Goal: Transaction & Acquisition: Purchase product/service

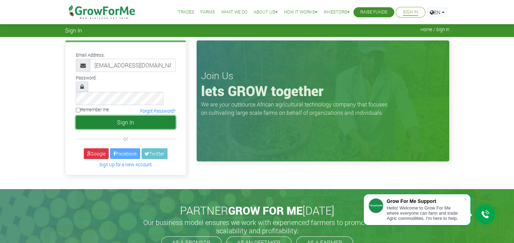
click at [118, 116] on button "Sign In" at bounding box center [126, 122] width 100 height 13
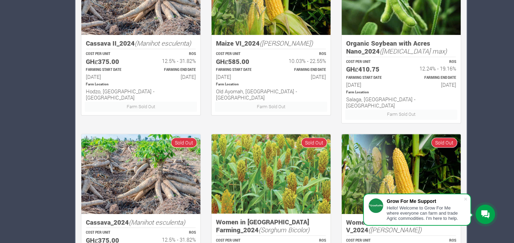
scroll to position [439, 0]
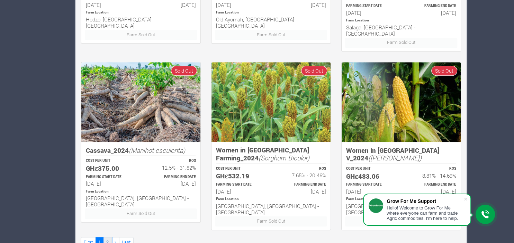
click at [109, 237] on link "2" at bounding box center [107, 242] width 8 height 10
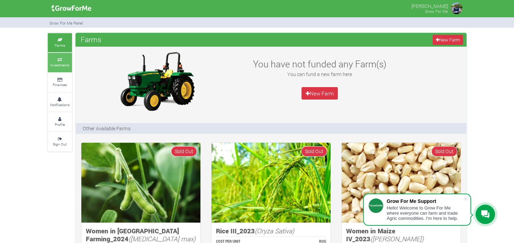
click at [60, 58] on icon at bounding box center [59, 59] width 21 height 3
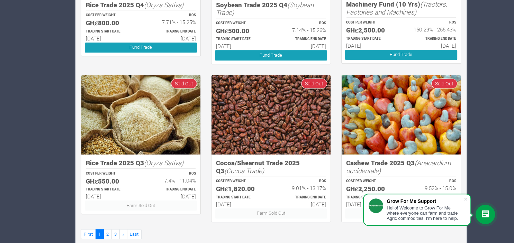
scroll to position [444, 0]
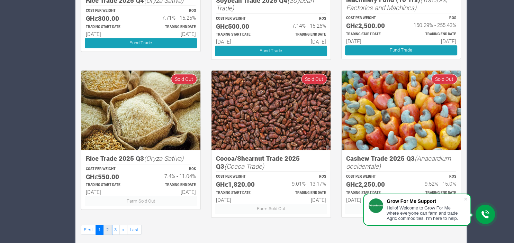
click at [108, 225] on link "2" at bounding box center [107, 230] width 8 height 10
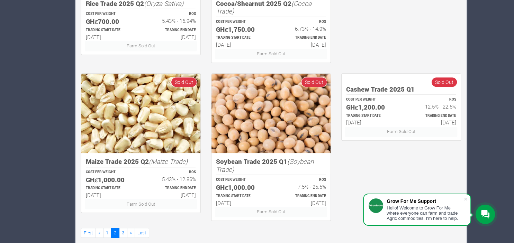
scroll to position [444, 0]
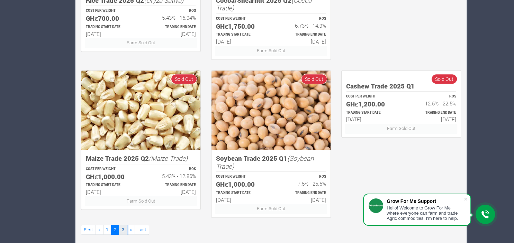
click at [124, 225] on link "3" at bounding box center [123, 230] width 8 height 10
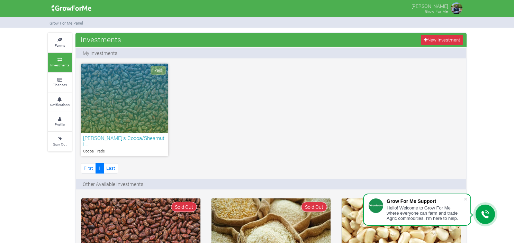
scroll to position [129, 0]
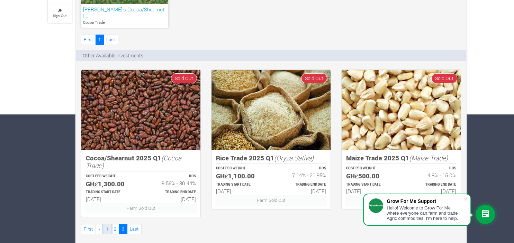
click at [109, 224] on link "1" at bounding box center [107, 229] width 8 height 10
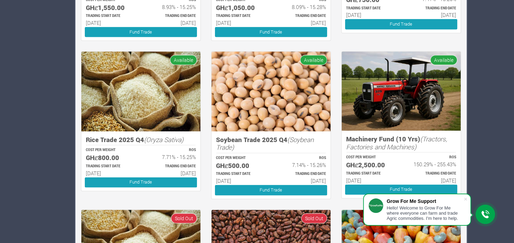
scroll to position [305, 0]
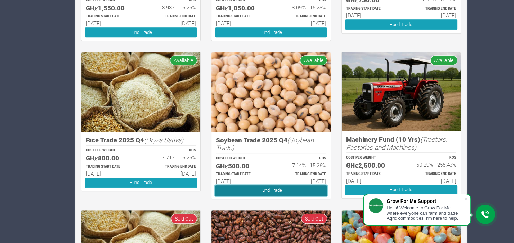
click at [250, 185] on link "Fund Trade" at bounding box center [271, 190] width 112 height 10
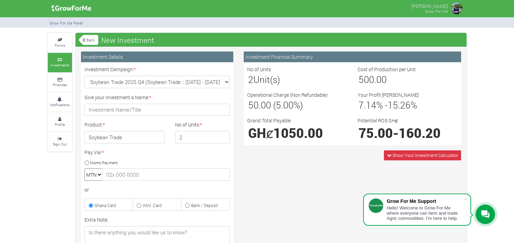
click at [222, 136] on input "2" at bounding box center [202, 137] width 55 height 12
click at [222, 136] on input "3" at bounding box center [202, 137] width 55 height 12
click at [222, 136] on input "4" at bounding box center [202, 137] width 55 height 12
click at [221, 139] on input "3" at bounding box center [202, 137] width 55 height 12
click at [221, 139] on input "2" at bounding box center [202, 137] width 55 height 12
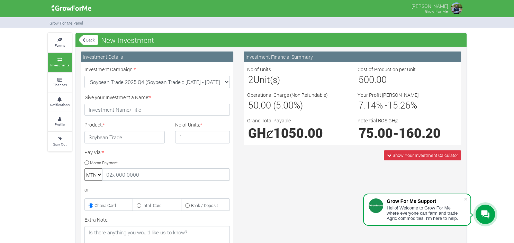
click at [221, 139] on input "1" at bounding box center [202, 137] width 55 height 12
click at [221, 136] on input "2" at bounding box center [202, 137] width 55 height 12
click at [221, 136] on input "3" at bounding box center [202, 137] width 55 height 12
click at [221, 136] on input "4" at bounding box center [202, 137] width 55 height 12
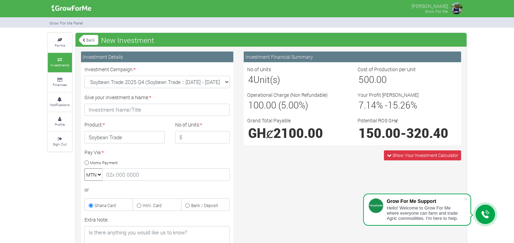
click at [221, 136] on input "5" at bounding box center [202, 137] width 55 height 12
type input "4"
click at [221, 139] on input "4" at bounding box center [202, 137] width 55 height 12
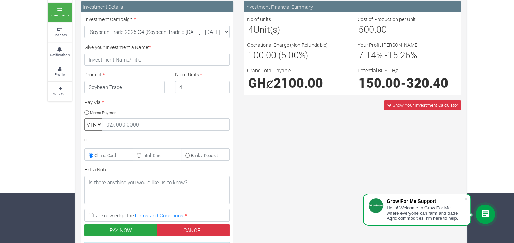
scroll to position [51, 0]
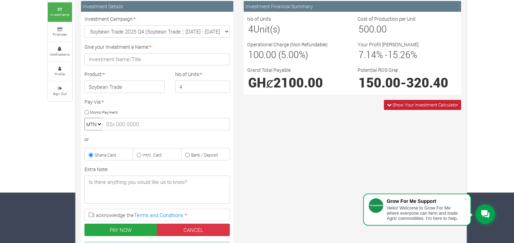
click at [395, 106] on span "Show Your Investment Calculator" at bounding box center [424, 105] width 65 height 6
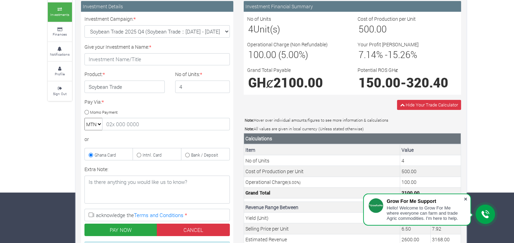
click at [464, 199] on span at bounding box center [465, 199] width 7 height 7
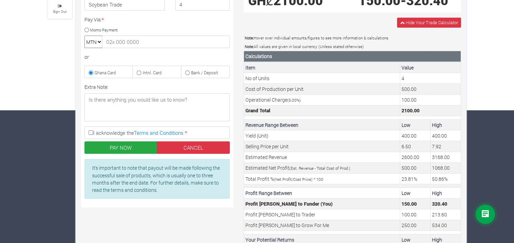
scroll to position [108, 0]
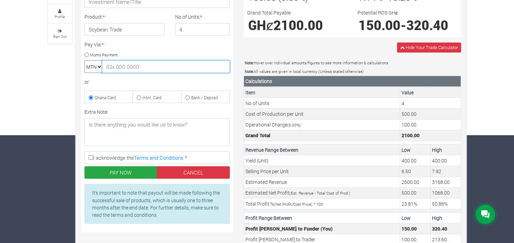
click at [139, 64] on input "text" at bounding box center [166, 67] width 128 height 12
click at [101, 52] on small "Momo Payment" at bounding box center [104, 54] width 28 height 5
click at [89, 53] on input "Momo Payment" at bounding box center [86, 55] width 4 height 4
radio input "true"
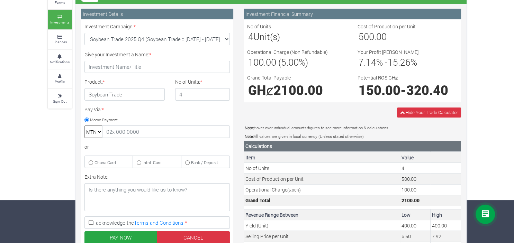
scroll to position [43, 0]
click at [138, 64] on input "Give your Investment a Name: *" at bounding box center [156, 67] width 145 height 12
click at [158, 119] on div "Pay Via: * Momo Payment MTN or Ghana Card Intnl. Card" at bounding box center [157, 137] width 156 height 62
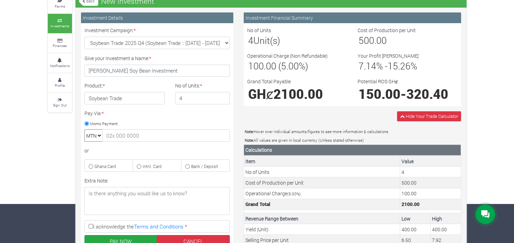
scroll to position [39, 0]
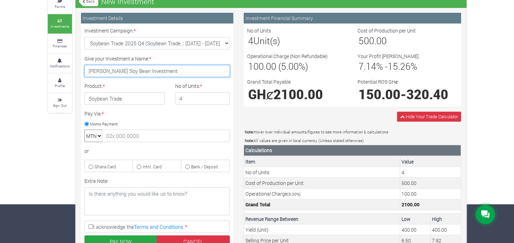
click at [102, 71] on input "Jamies Soy Bean Investment" at bounding box center [156, 71] width 145 height 12
click at [167, 112] on div "Pay Via: * Momo Payment MTN or Ghana Card Intnl. Card" at bounding box center [157, 141] width 156 height 62
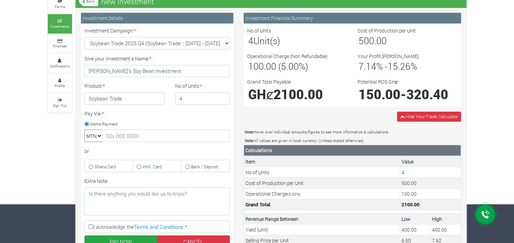
scroll to position [40, 0]
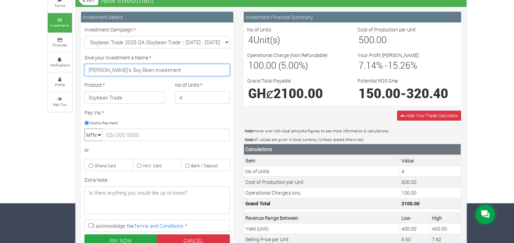
click at [169, 70] on input "Jamie's Soy Bean Investment" at bounding box center [156, 70] width 145 height 12
type input "Jamie's Soy Bean Investment"
click at [174, 118] on div "Pay Via: * Momo Payment MTN or Ghana Card Intnl. Card" at bounding box center [157, 140] width 156 height 62
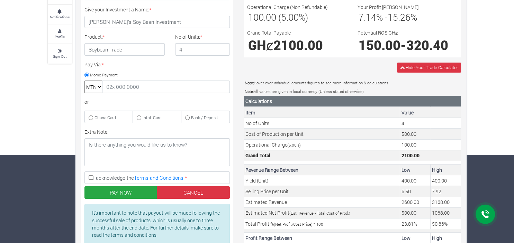
scroll to position [91, 0]
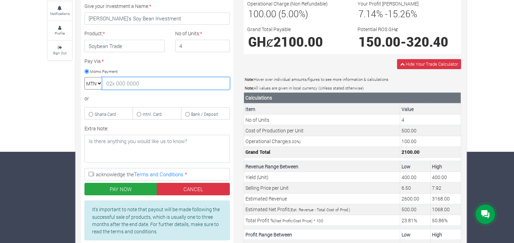
click at [147, 87] on input "text" at bounding box center [166, 83] width 128 height 12
type input "0550361649"
click at [127, 95] on div "or" at bounding box center [156, 98] width 145 height 7
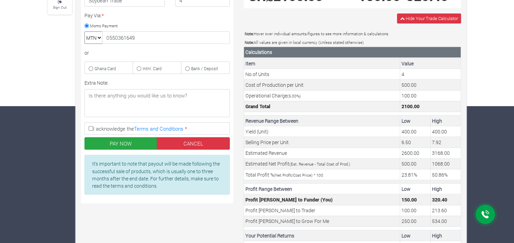
scroll to position [137, 0]
click at [94, 129] on label "I acknowledge the Terms and Conditions *" at bounding box center [156, 128] width 145 height 12
click at [93, 129] on input "I acknowledge the Terms and Conditions *" at bounding box center [91, 128] width 4 height 4
checkbox input "true"
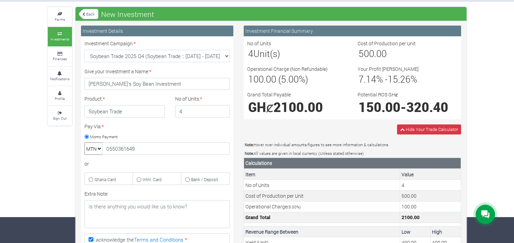
scroll to position [27, 0]
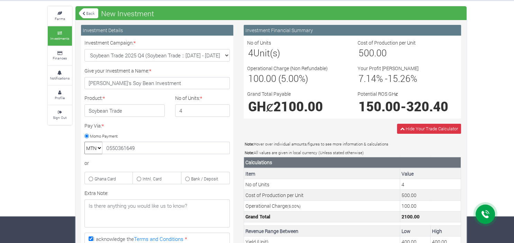
click at [33, 159] on div "Farms Investments Finances Notifications Profile Sign Out Back New Investment" at bounding box center [257, 196] width 514 height 380
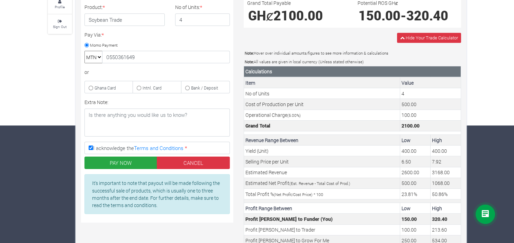
scroll to position [118, 0]
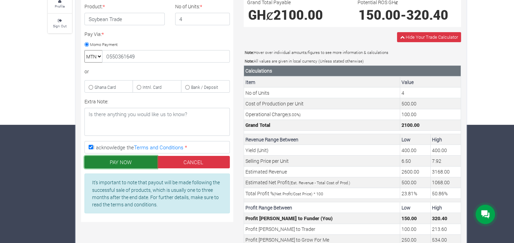
click at [106, 161] on button "PAY NOW" at bounding box center [120, 162] width 73 height 12
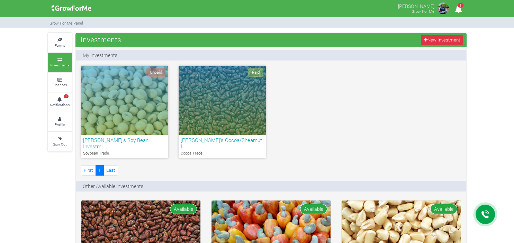
click at [149, 109] on div "Unpaid" at bounding box center [124, 100] width 87 height 69
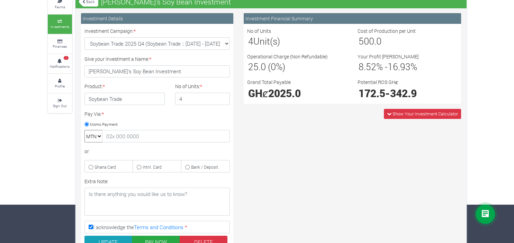
scroll to position [37, 0]
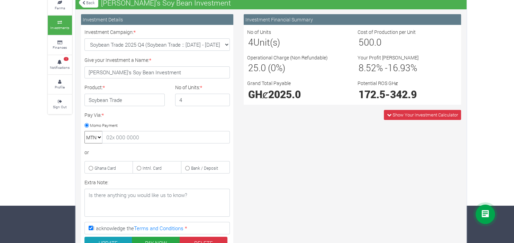
click at [86, 4] on link "Back" at bounding box center [88, 2] width 19 height 11
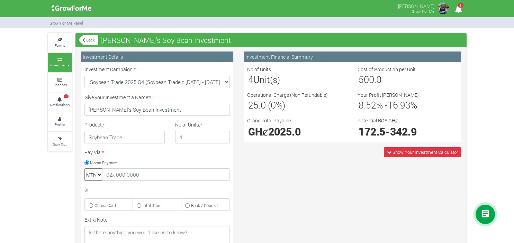
click at [88, 36] on link "Back" at bounding box center [88, 39] width 19 height 11
click at [63, 99] on icon at bounding box center [59, 99] width 21 height 3
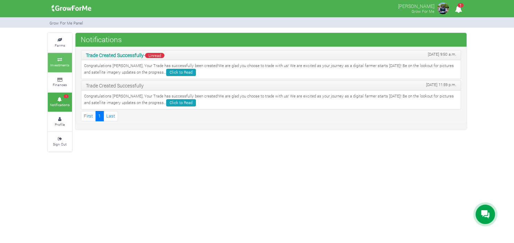
click at [62, 66] on small "Investments" at bounding box center [59, 65] width 19 height 5
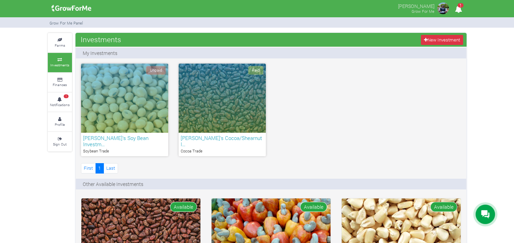
click at [144, 84] on div "Unpaid" at bounding box center [124, 98] width 87 height 69
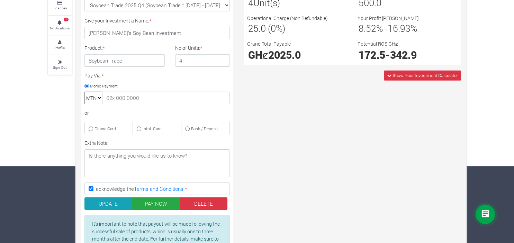
scroll to position [76, 0]
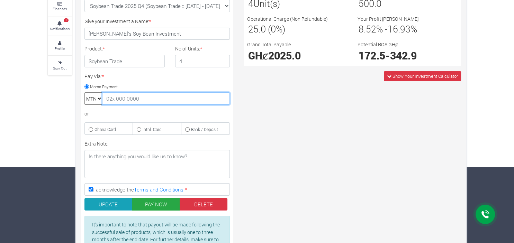
click at [151, 98] on input "text" at bounding box center [166, 98] width 128 height 12
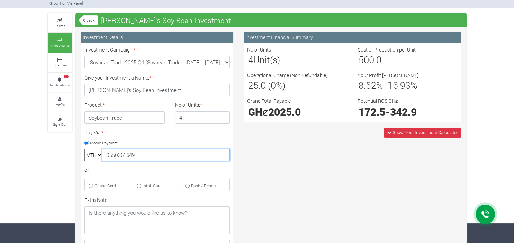
scroll to position [19, 0]
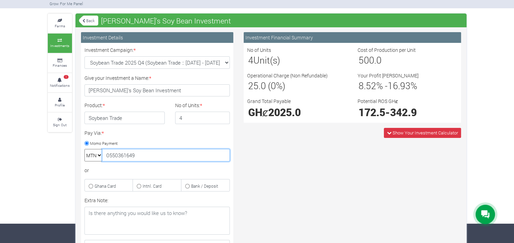
type input "0550361649"
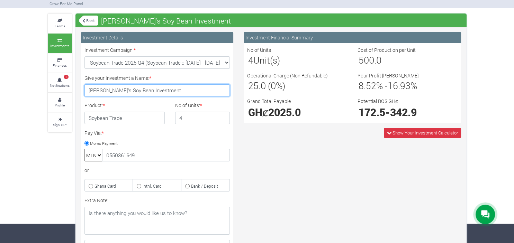
drag, startPoint x: 161, startPoint y: 86, endPoint x: 12, endPoint y: 76, distance: 149.4
click at [84, 84] on input "[PERSON_NAME]'s Soy Bean Investment" at bounding box center [156, 90] width 145 height 12
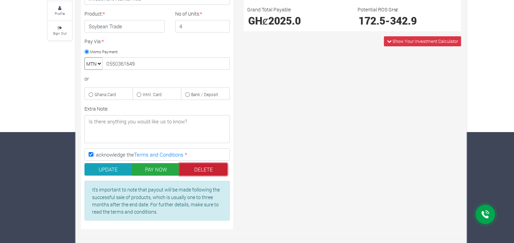
click at [208, 168] on button "DELETE" at bounding box center [204, 169] width 48 height 12
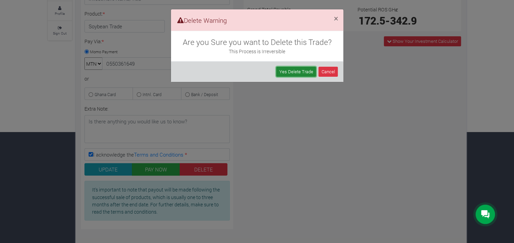
click at [306, 71] on link "Yes Delete Trade" at bounding box center [296, 72] width 40 height 10
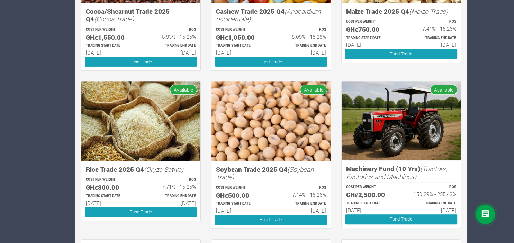
scroll to position [279, 0]
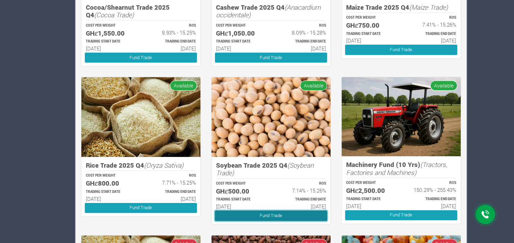
click at [248, 211] on link "Fund Trade" at bounding box center [271, 216] width 112 height 10
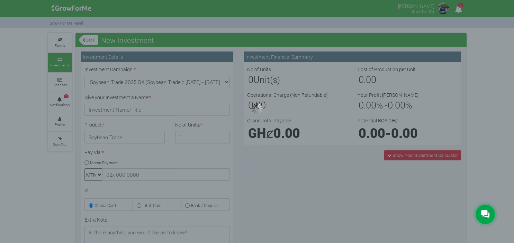
type input "1"
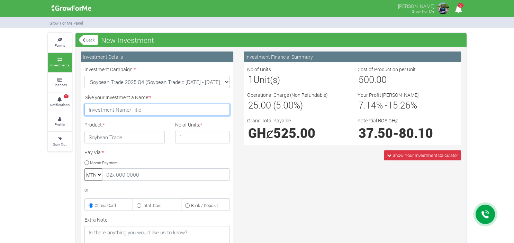
click at [138, 110] on input "Give your Investment a Name: *" at bounding box center [156, 110] width 145 height 12
paste input "Jamie's Soy Bean Investment"
type input "Jamie's Soy Bean Investment"
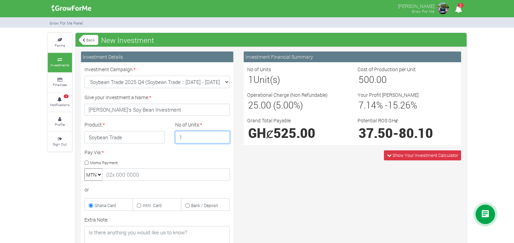
click at [195, 138] on input "1" at bounding box center [202, 137] width 55 height 12
click at [222, 137] on input "2" at bounding box center [202, 137] width 55 height 12
click at [222, 137] on input "3" at bounding box center [202, 137] width 55 height 12
type input "4"
click at [222, 137] on input "4" at bounding box center [202, 137] width 55 height 12
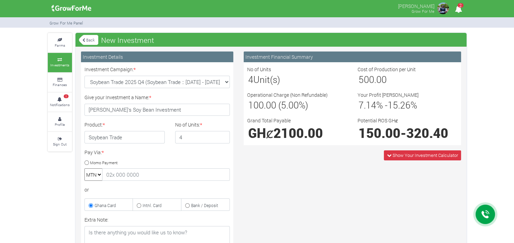
click at [177, 163] on div "Pay Via: * Momo Payment MTN or Ghana Card Intnl. Card" at bounding box center [157, 180] width 156 height 62
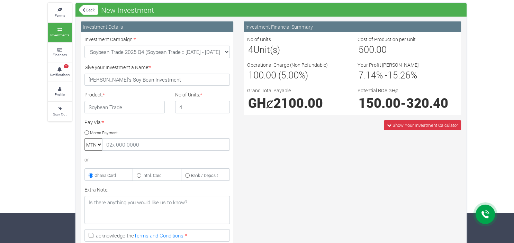
scroll to position [30, 0]
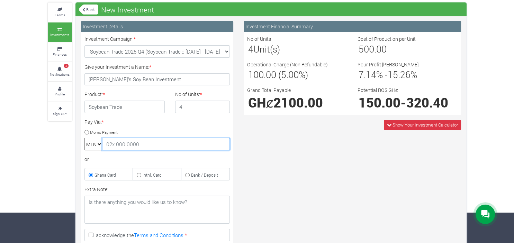
click at [149, 146] on input "text" at bounding box center [166, 144] width 128 height 12
type input "0550361649"
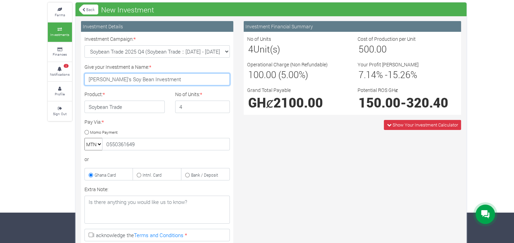
click at [171, 75] on input "Jamie's Soy Bean Investment" at bounding box center [156, 79] width 145 height 12
type input "[PERSON_NAME]'s Soy Bean Investment (Q4)"
click at [184, 129] on div "Pay Via: * Momo Payment MTN 0550361649 or Ghana Card Intnl. Card Bank / Deposit" at bounding box center [157, 149] width 156 height 62
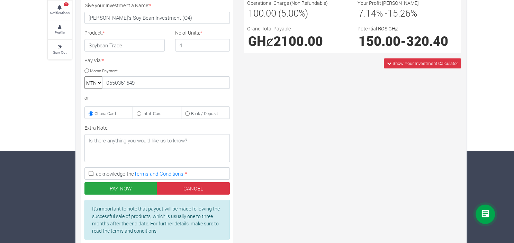
scroll to position [120, 0]
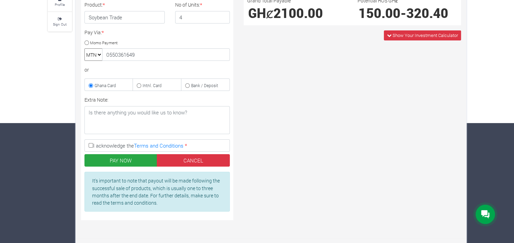
click at [93, 142] on label "I acknowledge the Terms and Conditions *" at bounding box center [156, 145] width 145 height 12
click at [93, 143] on input "I acknowledge the Terms and Conditions *" at bounding box center [91, 145] width 4 height 4
checkbox input "true"
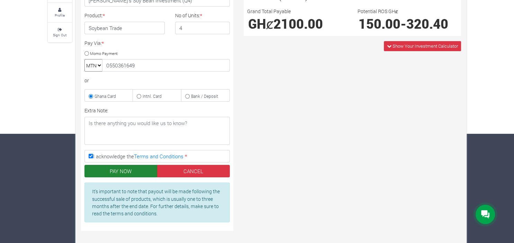
scroll to position [111, 0]
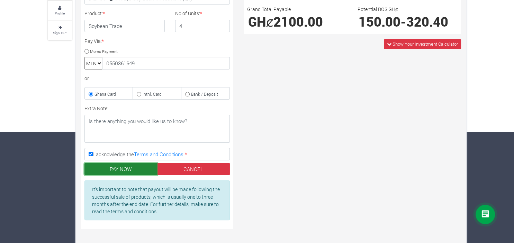
click at [111, 168] on button "PAY NOW" at bounding box center [120, 169] width 73 height 12
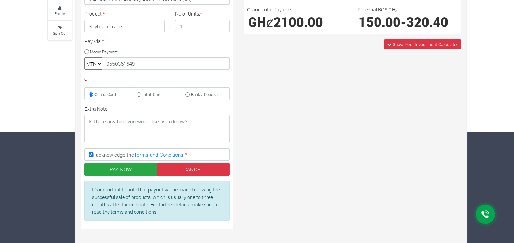
click at [89, 51] on label "Momo Payment" at bounding box center [100, 51] width 33 height 7
click at [89, 51] on input "Momo Payment" at bounding box center [86, 51] width 4 height 4
radio input "true"
click at [154, 66] on input "0550361649" at bounding box center [166, 63] width 128 height 12
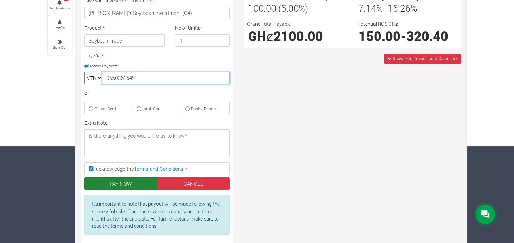
scroll to position [102, 0]
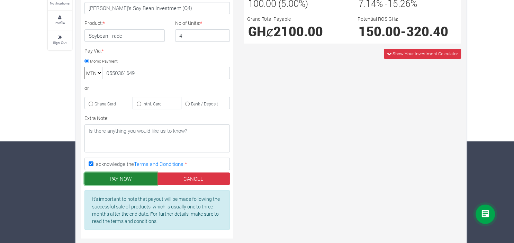
click at [114, 178] on button "PAY NOW" at bounding box center [120, 179] width 73 height 12
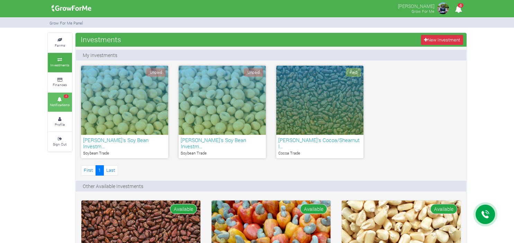
click at [66, 95] on span "4" at bounding box center [66, 96] width 5 height 4
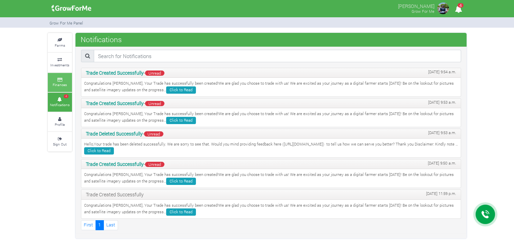
click at [63, 80] on icon at bounding box center [59, 79] width 21 height 3
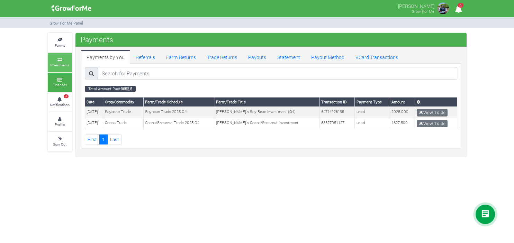
click at [63, 62] on link "Investments" at bounding box center [60, 62] width 24 height 19
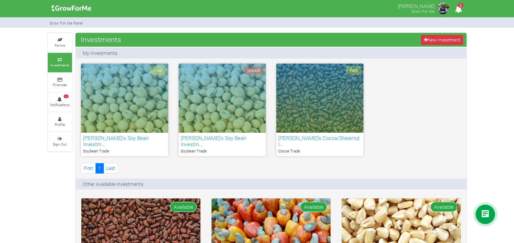
click at [133, 98] on div "Paid" at bounding box center [124, 98] width 87 height 69
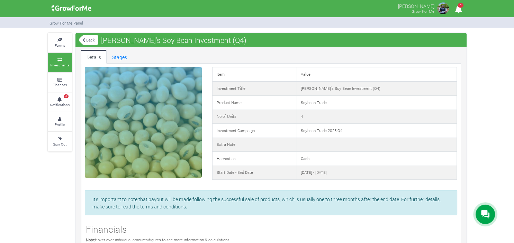
click at [88, 38] on link "Back" at bounding box center [88, 39] width 19 height 11
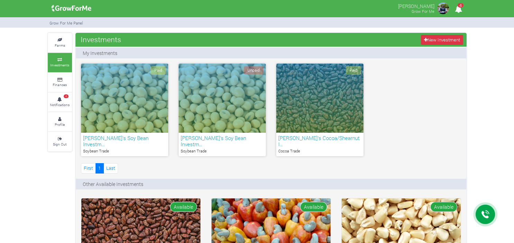
click at [222, 102] on div "Unpaid" at bounding box center [221, 98] width 87 height 69
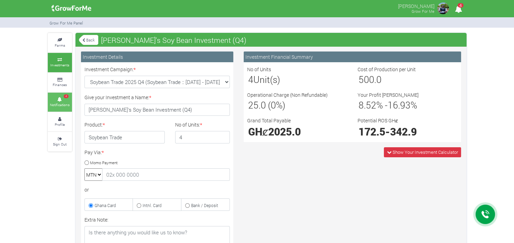
click at [61, 105] on small "Notifications" at bounding box center [60, 104] width 20 height 5
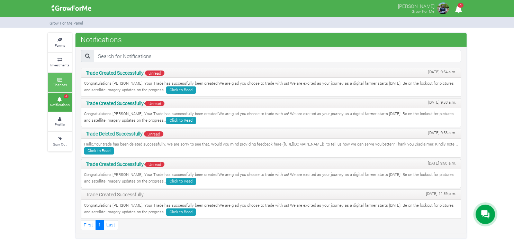
click at [60, 86] on small "Finances" at bounding box center [60, 84] width 14 height 5
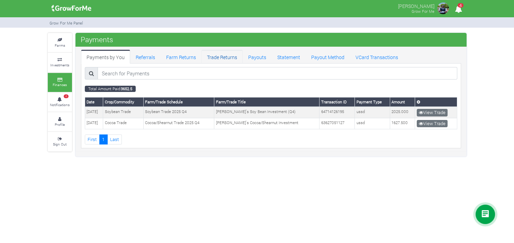
click at [223, 54] on link "Trade Returns" at bounding box center [221, 57] width 41 height 14
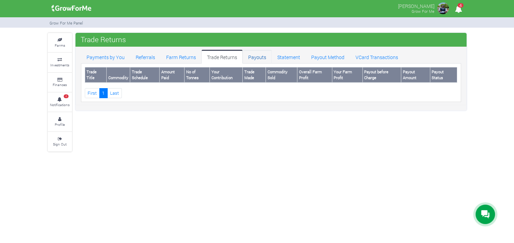
click at [250, 55] on link "Payouts" at bounding box center [256, 57] width 29 height 14
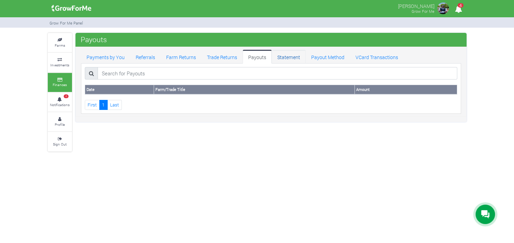
click at [284, 56] on link "Statement" at bounding box center [289, 57] width 34 height 14
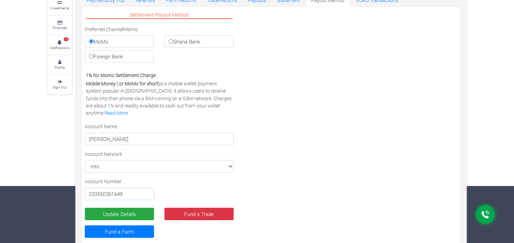
scroll to position [56, 0]
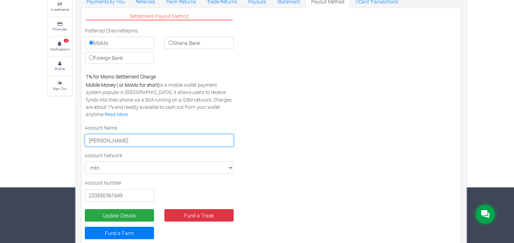
click at [107, 139] on input "[PERSON_NAME]" at bounding box center [159, 140] width 149 height 12
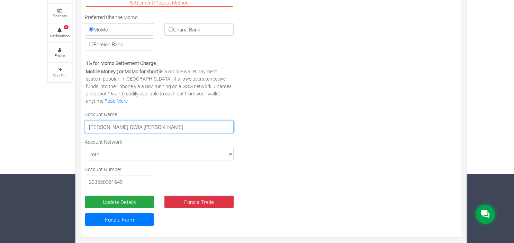
scroll to position [71, 0]
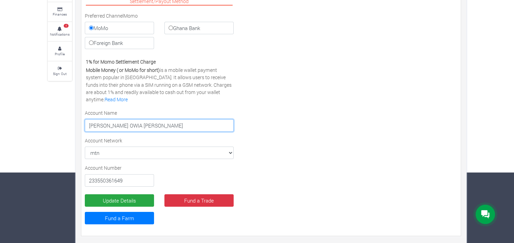
type input "JAMES OWIA ARTHUR"
click at [172, 27] on input "Ghana Bank" at bounding box center [170, 28] width 4 height 4
radio input "true"
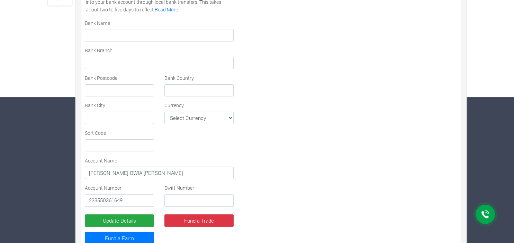
scroll to position [147, 0]
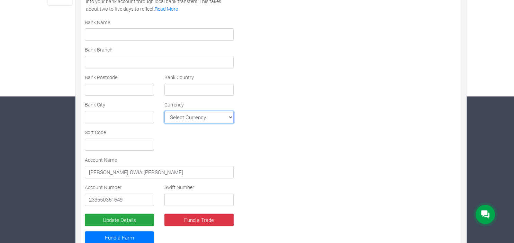
click at [164, 111] on select "Select Currency AFN ALL DZD AOA ARS AMD AWG AUD AZN BHD BSD BDT BBD BYN BZD BMD…" at bounding box center [198, 117] width 69 height 12
select select "USD"
click at [205, 87] on input "text" at bounding box center [198, 90] width 69 height 12
click at [267, 108] on div "Settlement/Payout Method Preferred Channel Momo MoMo Ghana Bank Foreign Bank Vi…" at bounding box center [271, 85] width 383 height 331
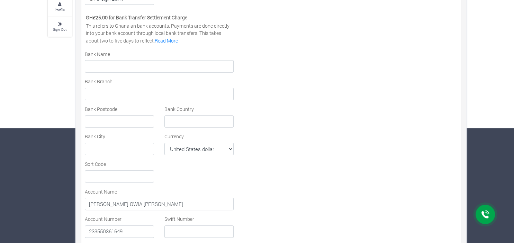
scroll to position [114, 0]
click at [160, 39] on link "Read More" at bounding box center [166, 41] width 23 height 7
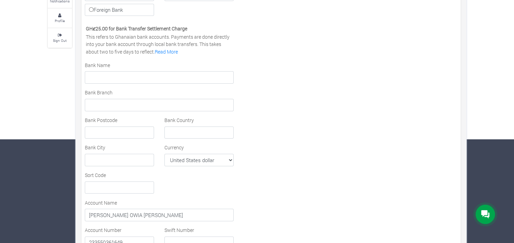
scroll to position [53, 0]
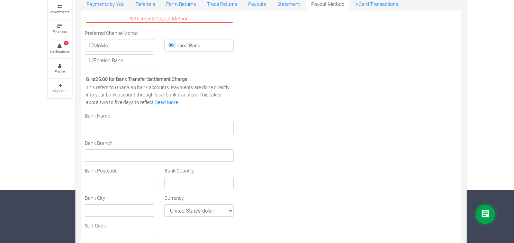
click at [125, 60] on label "Foreign Bank" at bounding box center [119, 60] width 69 height 12
click at [93, 60] on input "Foreign Bank" at bounding box center [91, 60] width 4 height 4
radio input "true"
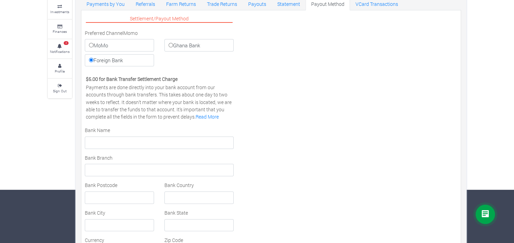
click at [123, 45] on label "MoMo" at bounding box center [119, 45] width 69 height 12
click at [93, 45] on input "MoMo" at bounding box center [91, 45] width 4 height 4
radio input "true"
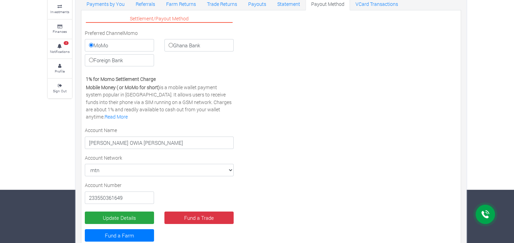
click at [247, 104] on div "Settlement/Payout Method Preferred Channel Momo MoMo Ghana Bank Foreign Bank Vi…" at bounding box center [271, 132] width 383 height 236
click at [174, 46] on label "Ghana Bank" at bounding box center [198, 45] width 69 height 12
click at [173, 46] on input "Ghana Bank" at bounding box center [170, 45] width 4 height 4
radio input "true"
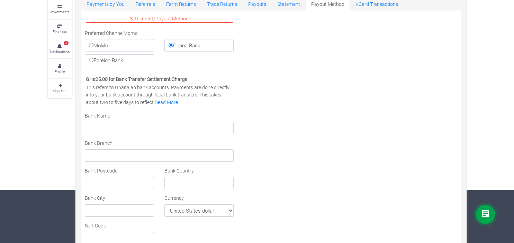
click at [284, 114] on div "Settlement/Payout Method Preferred Channel Momo MoMo Ghana Bank Foreign Bank Vi…" at bounding box center [271, 179] width 383 height 331
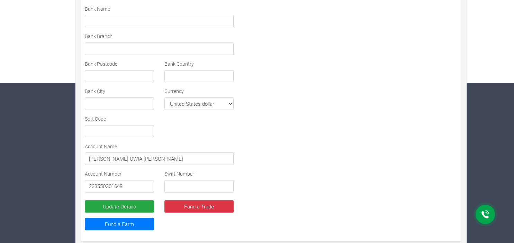
scroll to position [165, 0]
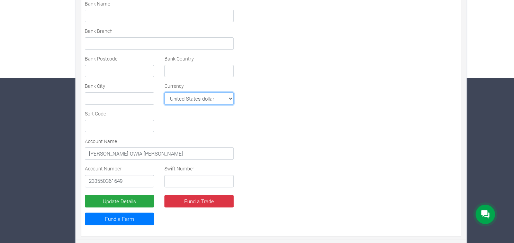
click at [164, 92] on select "Select Currency AFN ALL DZD AOA ARS AMD AWG AUD AZN BHD BSD BDT BBD BYN BZD BMD…" at bounding box center [198, 98] width 69 height 12
select select "GHS"
click at [260, 93] on div "Settlement/Payout Method Preferred Channel Momo MoMo Ghana Bank Foreign Bank Vi…" at bounding box center [271, 67] width 383 height 331
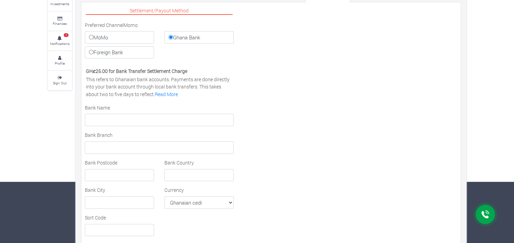
scroll to position [64, 0]
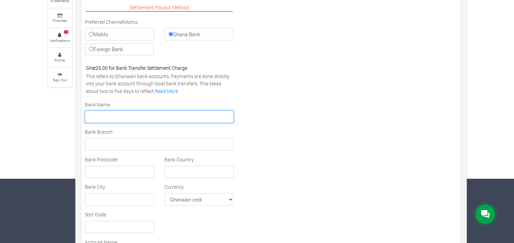
click at [216, 119] on input "text" at bounding box center [159, 117] width 149 height 12
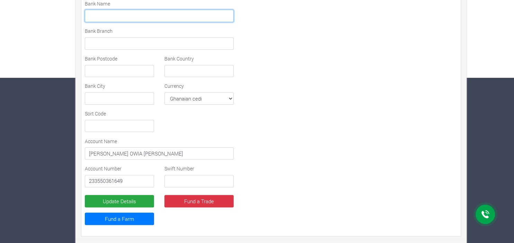
scroll to position [0, 0]
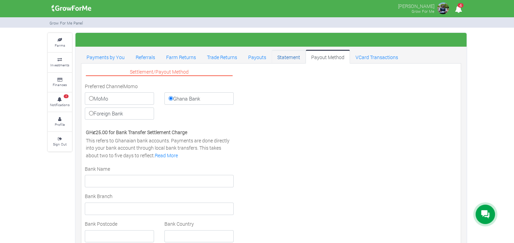
click at [290, 55] on link "Statement" at bounding box center [289, 57] width 34 height 14
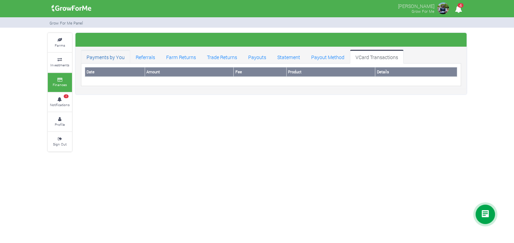
click at [108, 57] on link "Payments by You" at bounding box center [105, 57] width 49 height 14
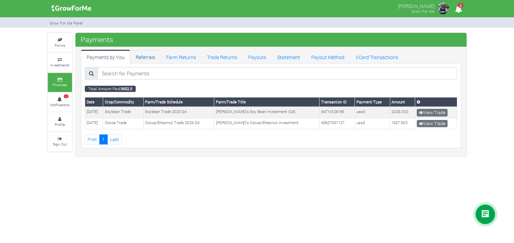
click at [141, 55] on link "Referrals" at bounding box center [145, 57] width 30 height 14
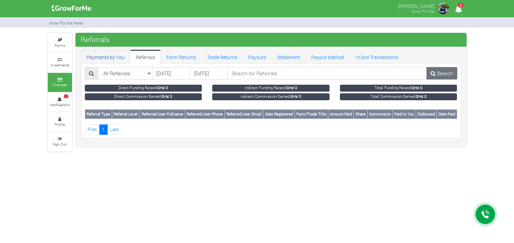
click at [106, 52] on link "Payments by You" at bounding box center [105, 57] width 49 height 14
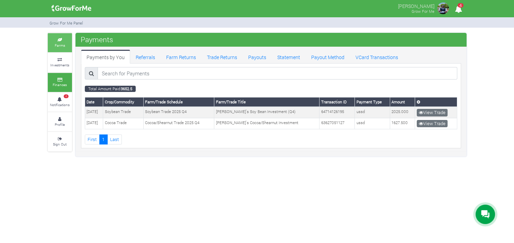
click at [63, 47] on small "Farms" at bounding box center [60, 45] width 10 height 5
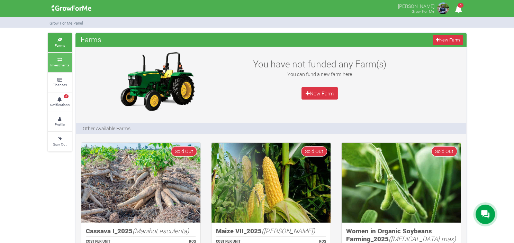
click at [59, 70] on link "Investments" at bounding box center [60, 62] width 24 height 19
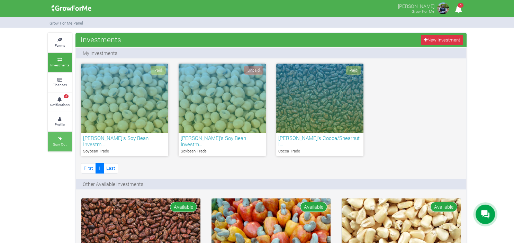
click at [65, 145] on small "Sign Out" at bounding box center [59, 144] width 13 height 5
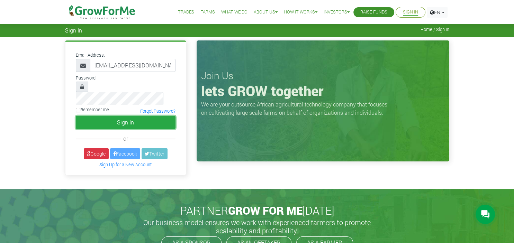
click at [124, 116] on button "Sign In" at bounding box center [126, 122] width 100 height 13
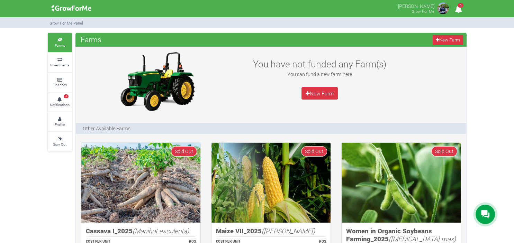
click at [60, 79] on icon at bounding box center [59, 79] width 21 height 3
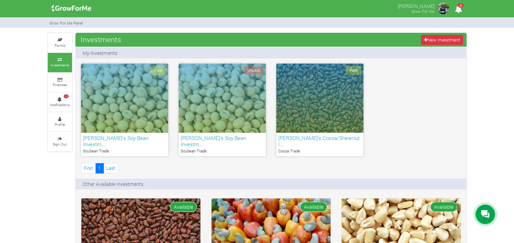
click at [209, 118] on div "Unpaid" at bounding box center [221, 98] width 87 height 69
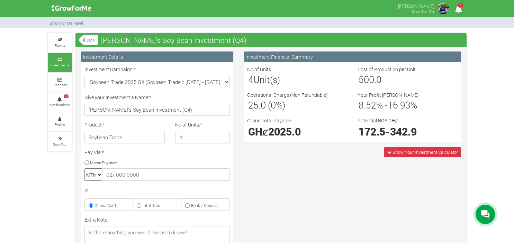
scroll to position [111, 0]
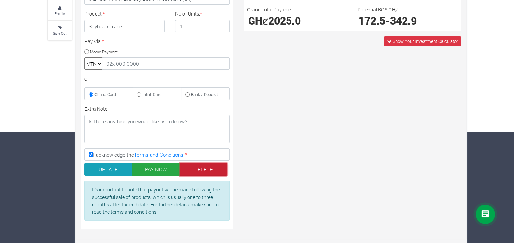
click at [203, 167] on button "DELETE" at bounding box center [204, 169] width 48 height 12
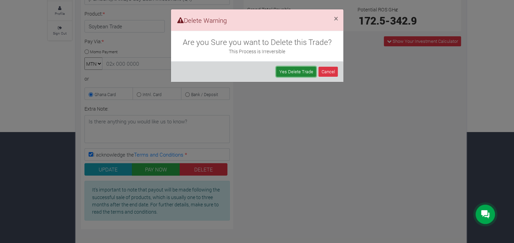
click at [303, 74] on link "Yes Delete Trade" at bounding box center [296, 72] width 40 height 10
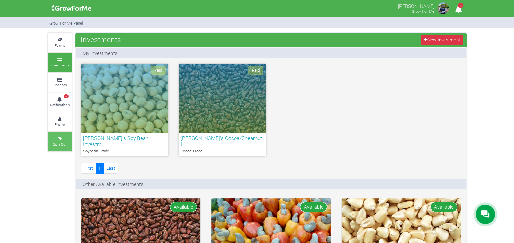
click at [63, 138] on icon at bounding box center [59, 138] width 21 height 3
